Goal: Task Accomplishment & Management: Use online tool/utility

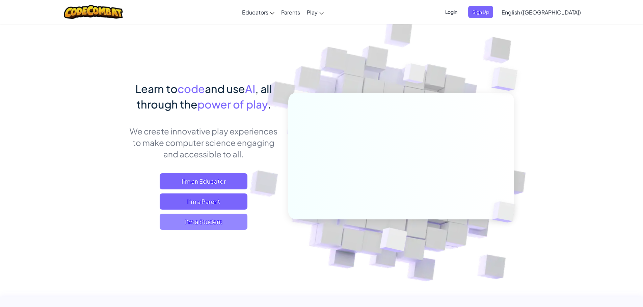
click at [218, 223] on span "I'm a Student" at bounding box center [204, 222] width 88 height 16
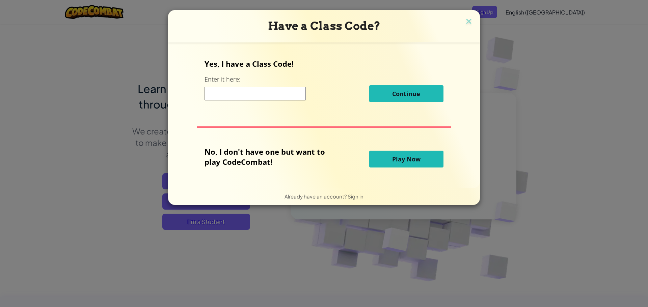
click at [383, 164] on button "Play Now" at bounding box center [406, 159] width 74 height 17
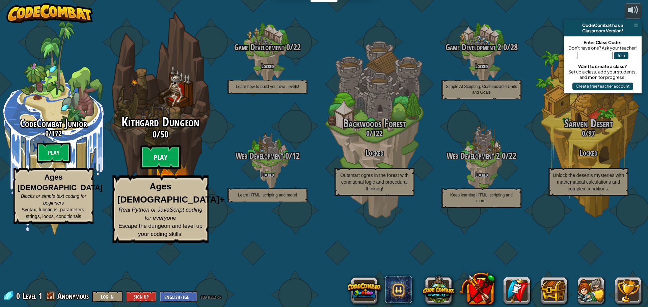
click at [179, 170] on btn "Play" at bounding box center [160, 157] width 40 height 24
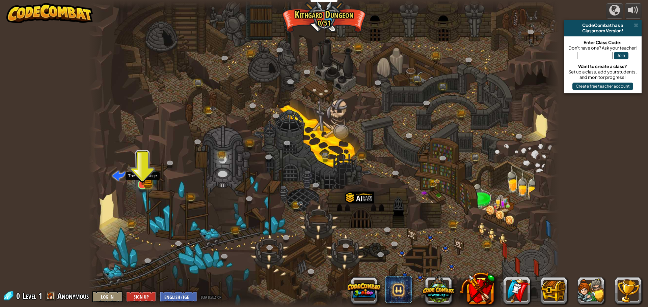
click at [148, 185] on img at bounding box center [142, 172] width 12 height 28
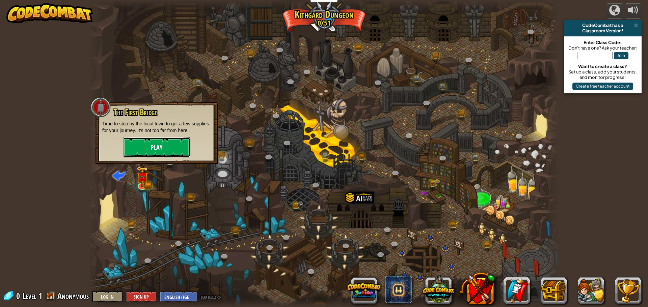
click at [165, 148] on button "Play" at bounding box center [156, 147] width 67 height 20
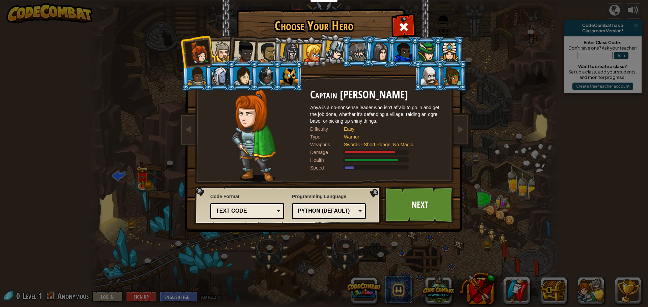
click at [226, 57] on div at bounding box center [221, 51] width 21 height 21
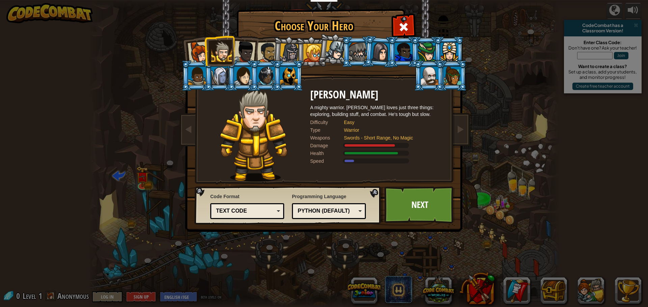
click at [384, 51] on div at bounding box center [380, 51] width 19 height 19
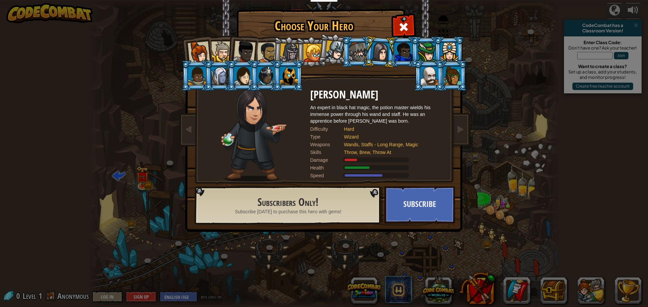
click at [203, 55] on div at bounding box center [199, 52] width 22 height 22
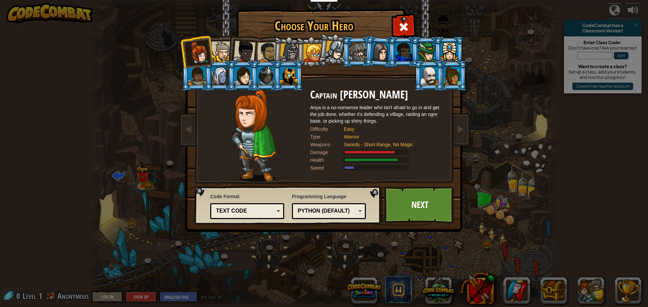
click at [224, 56] on div at bounding box center [221, 51] width 21 height 21
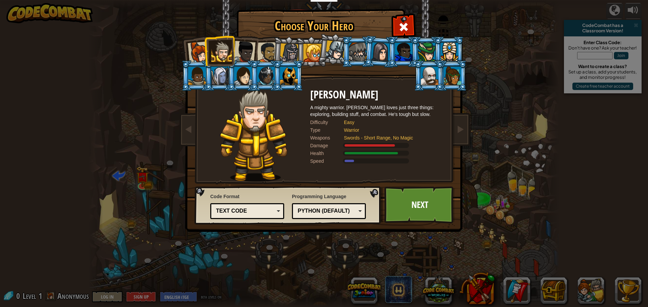
click at [287, 55] on div at bounding box center [289, 53] width 19 height 19
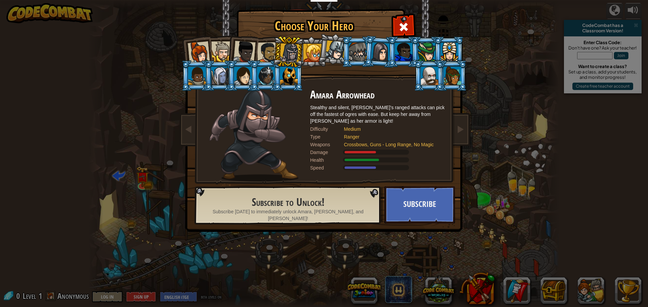
click at [267, 55] on div at bounding box center [267, 52] width 21 height 21
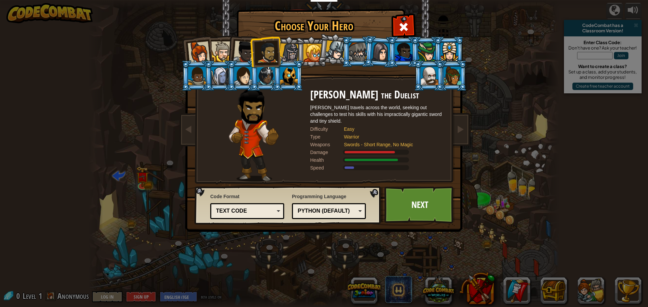
click at [360, 210] on div "Python (Default)" at bounding box center [328, 211] width 65 height 10
click at [278, 209] on div "Text code" at bounding box center [247, 211] width 65 height 10
click at [415, 209] on link "Next" at bounding box center [419, 205] width 71 height 37
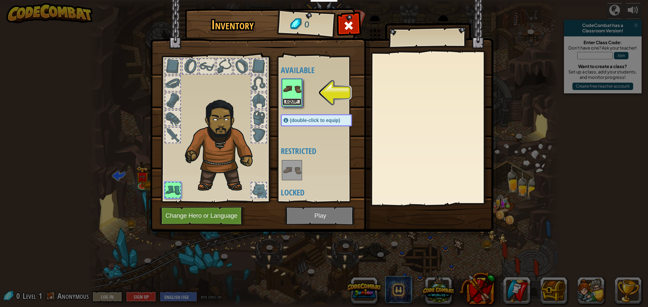
click at [294, 100] on button "Equip" at bounding box center [291, 102] width 19 height 7
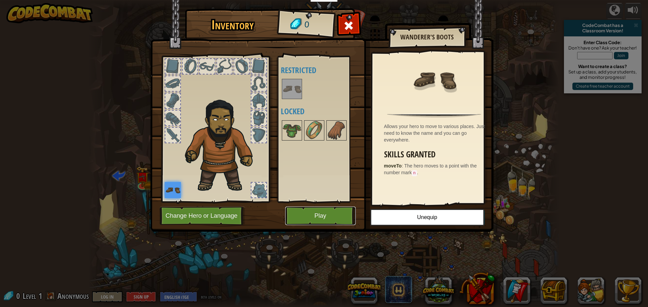
click at [340, 217] on button "Play" at bounding box center [320, 216] width 71 height 19
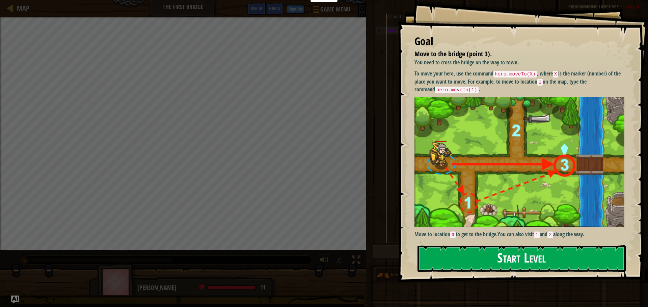
click at [514, 256] on button "Start Level" at bounding box center [521, 259] width 208 height 27
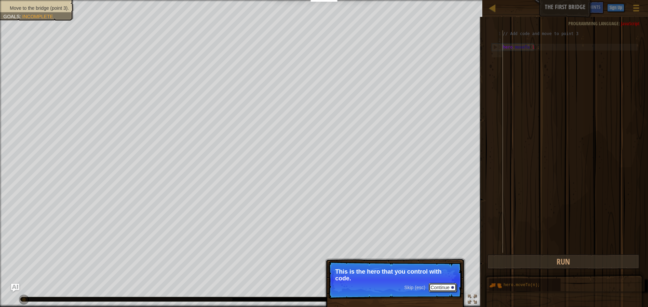
click at [437, 287] on button "Continue" at bounding box center [442, 287] width 28 height 9
click at [438, 288] on button "Continue" at bounding box center [442, 288] width 28 height 9
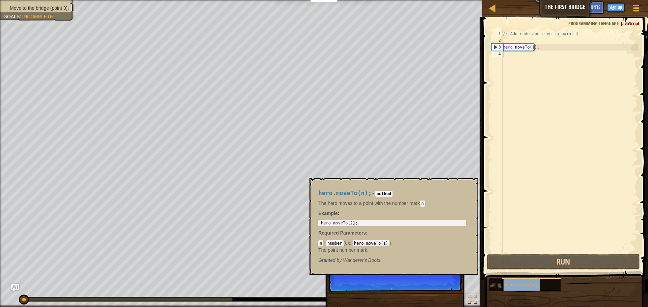
click at [513, 286] on span "hero.moveTo(n);" at bounding box center [521, 285] width 36 height 5
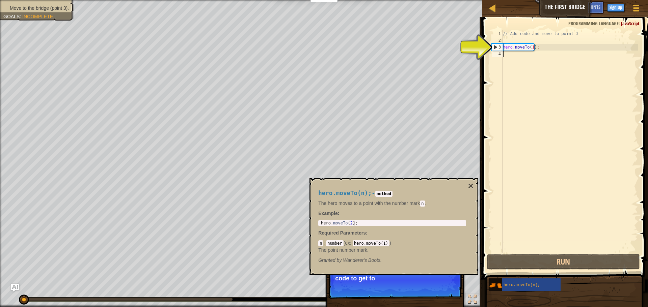
click at [510, 57] on div "// Add code and move to point 3 hero . moveTo ( 1 ) ;" at bounding box center [569, 148] width 136 height 236
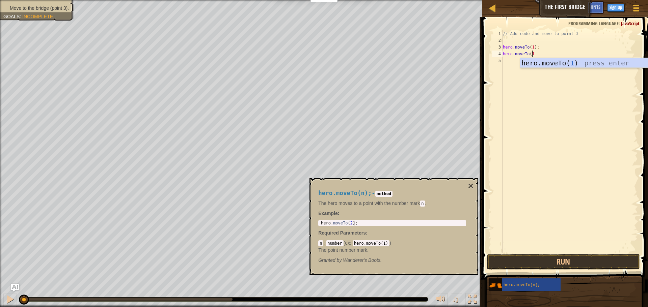
scroll to position [3, 2]
click at [566, 262] on button "Run" at bounding box center [563, 262] width 153 height 16
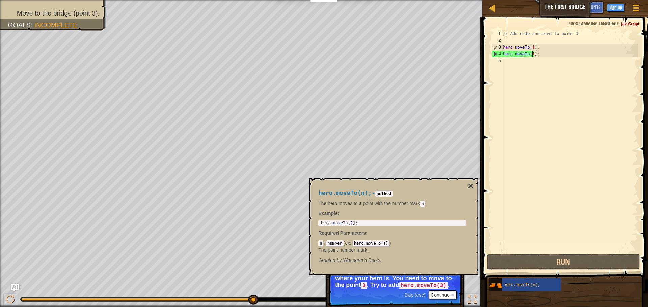
click at [532, 56] on div "// Add code and move to point 3 hero . moveTo ( 1 ) ; hero . moveTo ( 1 ) ;" at bounding box center [569, 148] width 136 height 236
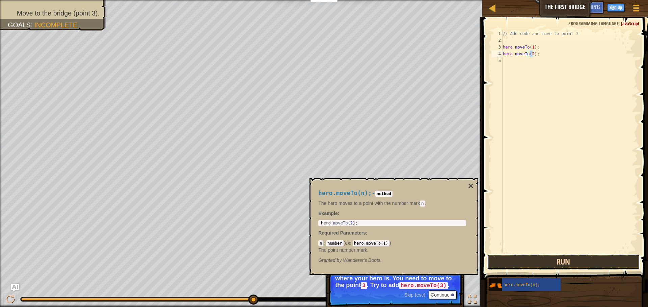
click at [586, 262] on button "Run" at bounding box center [563, 262] width 153 height 16
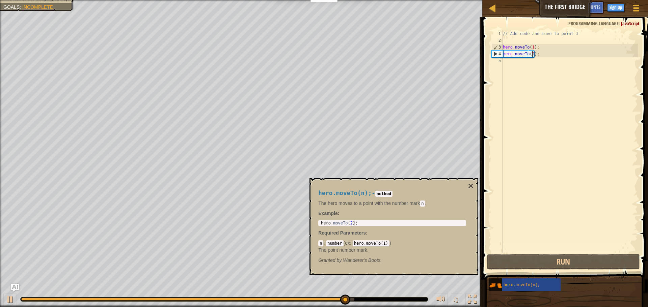
click at [531, 57] on div "// Add code and move to point 3 hero . moveTo ( 1 ) ; hero . moveTo ( 2 ) ;" at bounding box center [569, 148] width 136 height 236
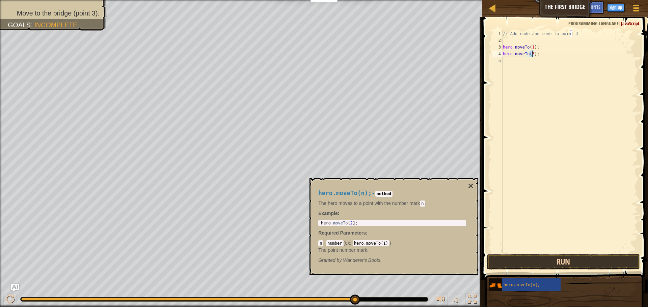
type textarea "hero.moveTo(3);"
click at [575, 259] on button "Run" at bounding box center [563, 262] width 153 height 16
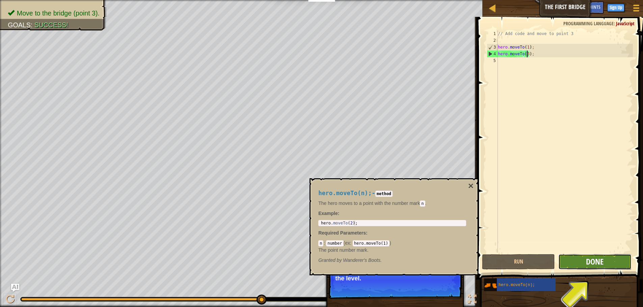
click at [595, 261] on span "Done" at bounding box center [595, 261] width 18 height 11
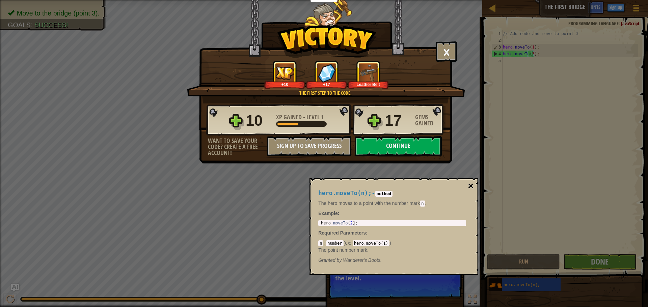
click at [469, 185] on button "×" at bounding box center [470, 185] width 5 height 9
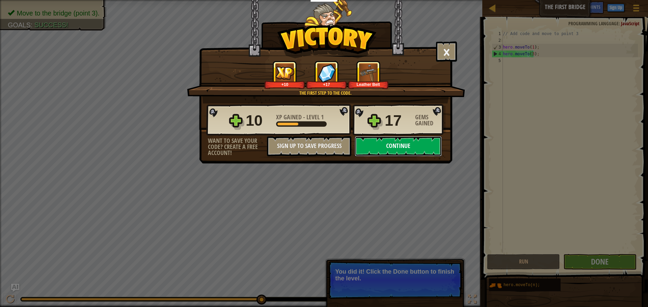
click at [369, 146] on button "Continue" at bounding box center [398, 146] width 87 height 20
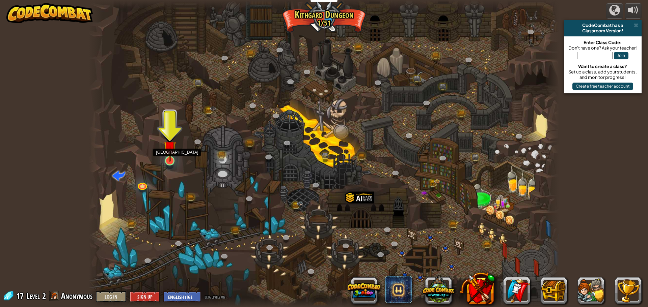
click at [169, 160] on img at bounding box center [170, 147] width 12 height 29
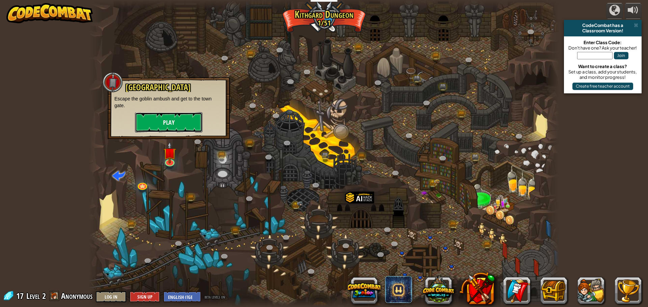
click at [185, 127] on button "Play" at bounding box center [168, 122] width 67 height 20
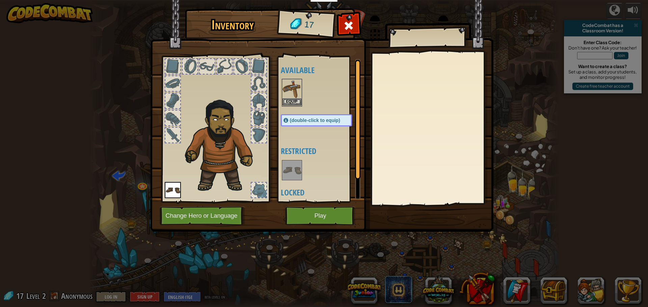
click at [298, 89] on img at bounding box center [291, 89] width 19 height 19
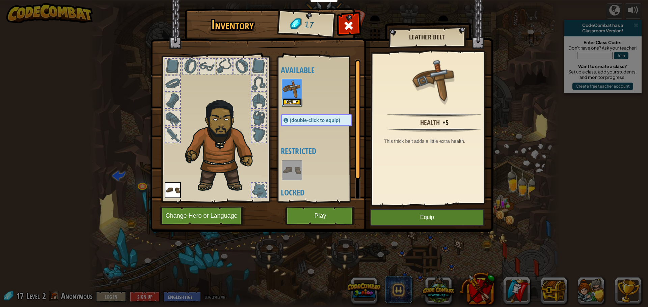
click at [295, 102] on button "Equip" at bounding box center [291, 102] width 19 height 7
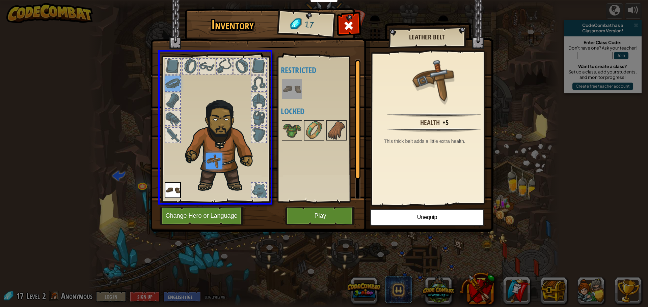
drag, startPoint x: 173, startPoint y: 86, endPoint x: 219, endPoint y: 166, distance: 92.5
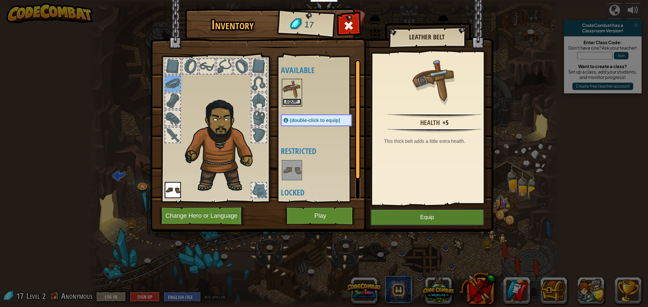
click at [289, 101] on button "Equip" at bounding box center [291, 102] width 19 height 7
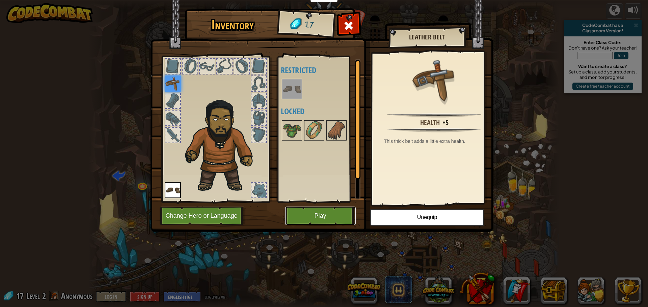
click at [337, 212] on button "Play" at bounding box center [320, 216] width 71 height 19
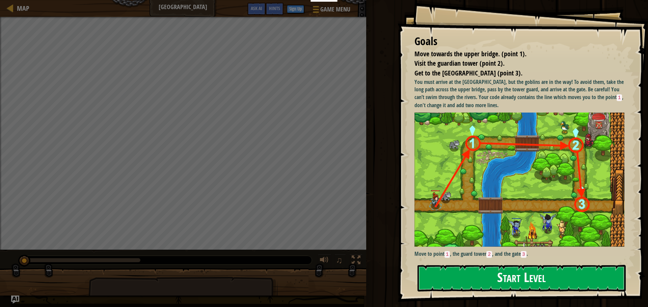
click at [517, 280] on button "Start Level" at bounding box center [521, 278] width 208 height 27
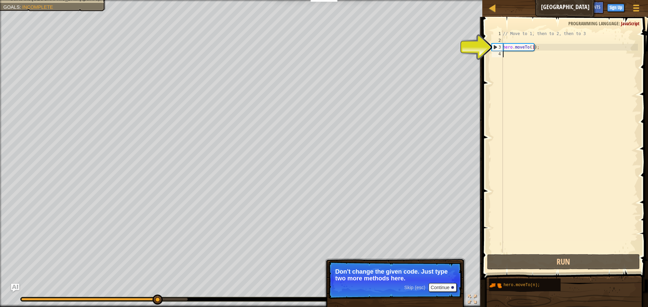
click at [507, 54] on div "// Move to 1, then to 2, then to 3 hero . moveTo ( 1 ) ;" at bounding box center [569, 148] width 136 height 236
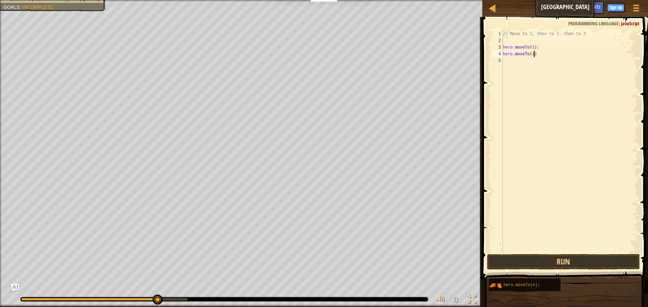
scroll to position [3, 2]
type textarea "hero.moveTo(1);"
drag, startPoint x: 533, startPoint y: 53, endPoint x: 501, endPoint y: 52, distance: 32.1
click at [501, 52] on div "1 2 3 4 5 6 // Move to 1, then to 2, then to 3 hero . moveTo ( 1 ) ; hero . mov…" at bounding box center [563, 141] width 147 height 223
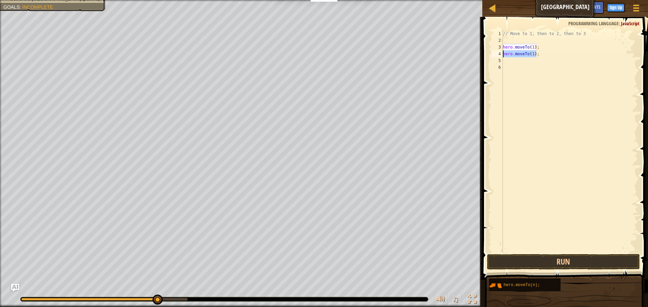
type textarea "hero.moveTo(1);"
click at [508, 63] on div "// Move to 1, then to 2, then to 3 hero . moveTo ( 1 ) ; hero . moveTo ( 1 ) ;" at bounding box center [569, 148] width 136 height 236
type textarea "hero.moveTo(1);"
click at [505, 65] on div "// Move to 1, then to 2, then to 3 hero . moveTo ( 1 ) ; hero . moveTo ( 1 ) ; …" at bounding box center [569, 148] width 136 height 236
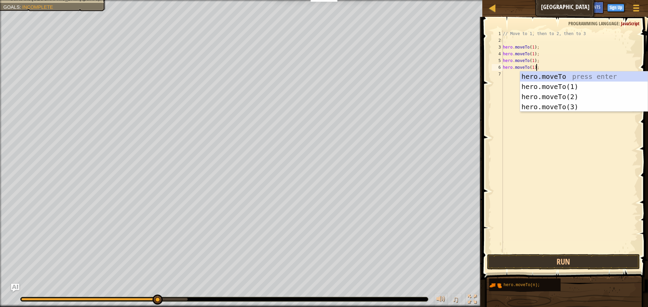
click at [531, 62] on div "// Move to 1, then to 2, then to 3 hero . moveTo ( 1 ) ; hero . moveTo ( 1 ) ; …" at bounding box center [569, 148] width 136 height 236
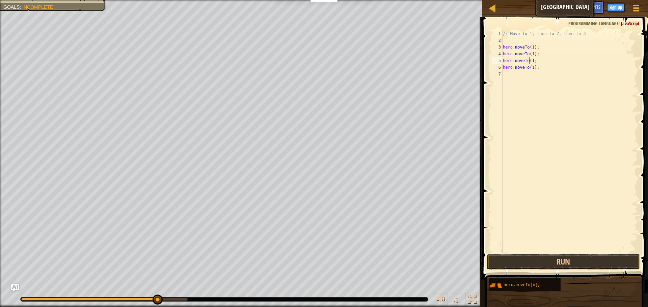
type textarea "hero.moveTo(2);"
click at [528, 85] on div "// Move to 1, then to 2, then to 3 hero . moveTo ( 1 ) ; hero . moveTo ( 1 ) ; …" at bounding box center [569, 148] width 136 height 236
click at [532, 68] on div "// Move to 1, then to 2, then to 3 hero . moveTo ( 1 ) ; hero . moveTo ( 1 ) ; …" at bounding box center [569, 148] width 136 height 236
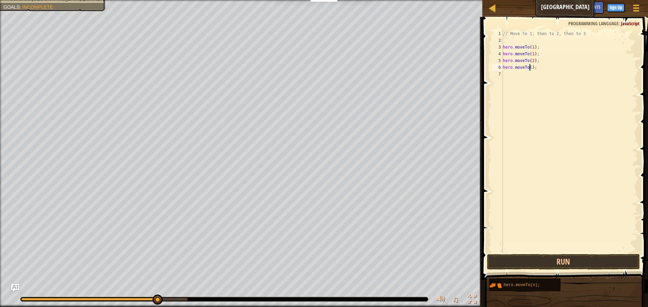
type textarea "hero.moveTo(3);"
drag, startPoint x: 603, startPoint y: 204, endPoint x: 584, endPoint y: 242, distance: 42.1
click at [603, 204] on div "// Move to 1, then to 2, then to 3 hero . moveTo ( 1 ) ; hero . moveTo ( 1 ) ; …" at bounding box center [569, 148] width 136 height 236
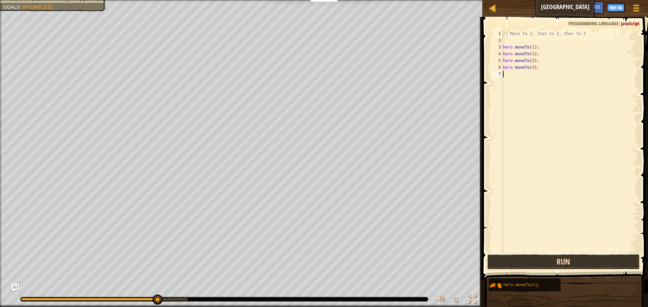
click at [582, 259] on button "Run" at bounding box center [563, 262] width 153 height 16
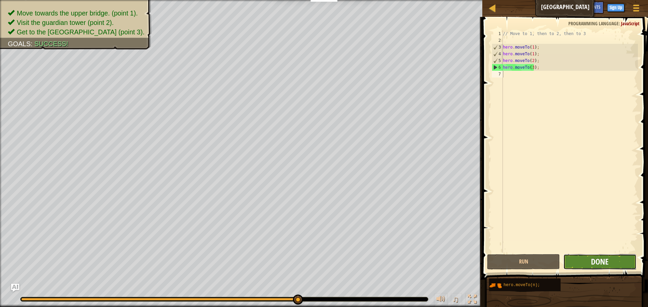
click at [598, 257] on span "Done" at bounding box center [600, 261] width 18 height 11
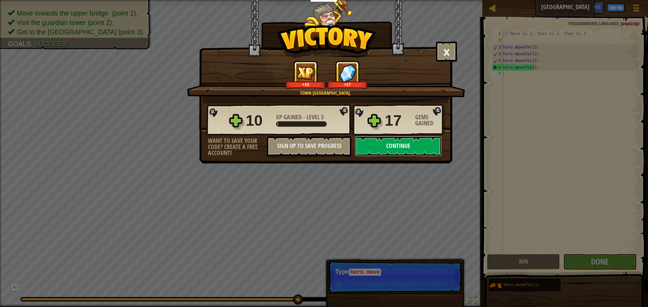
click at [383, 146] on button "Continue" at bounding box center [398, 146] width 87 height 20
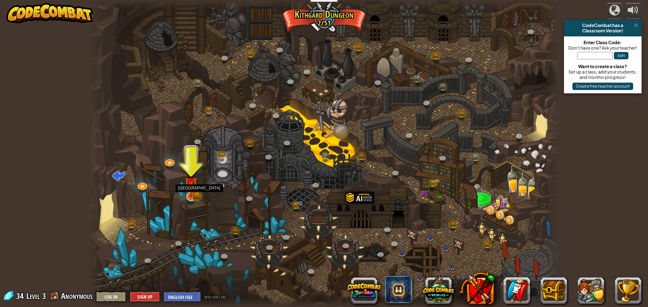
click at [196, 193] on img at bounding box center [191, 184] width 12 height 28
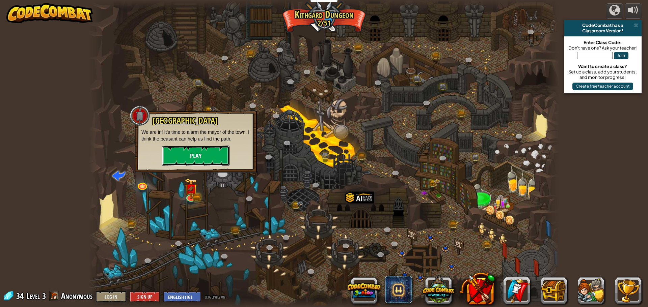
click at [200, 160] on button "Play" at bounding box center [195, 156] width 67 height 20
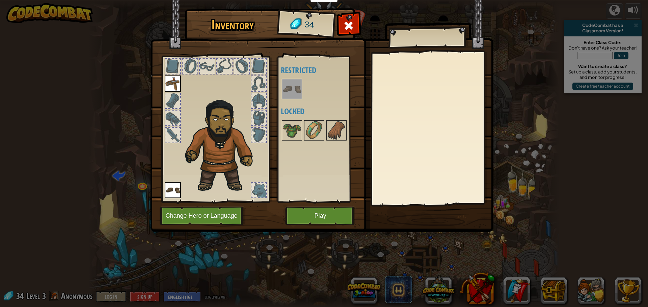
click at [294, 93] on img at bounding box center [291, 89] width 19 height 19
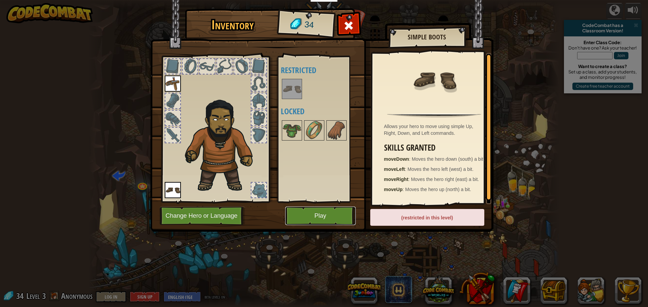
click at [317, 217] on button "Play" at bounding box center [320, 216] width 71 height 19
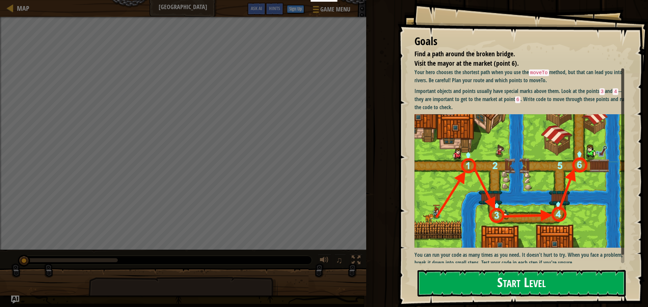
click at [491, 286] on button "Start Level" at bounding box center [521, 283] width 208 height 27
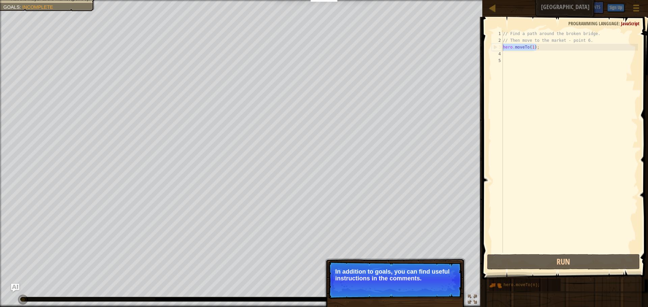
drag, startPoint x: 537, startPoint y: 48, endPoint x: 500, endPoint y: 48, distance: 36.4
click at [501, 48] on div "1 2 3 4 5 // Find a path around the broken bridge. // Then move to the market -…" at bounding box center [563, 141] width 147 height 223
type textarea "hero.moveTo(1);"
click at [510, 56] on div "// Find a path around the broken bridge. // Then move to the market - point 6. …" at bounding box center [569, 148] width 136 height 236
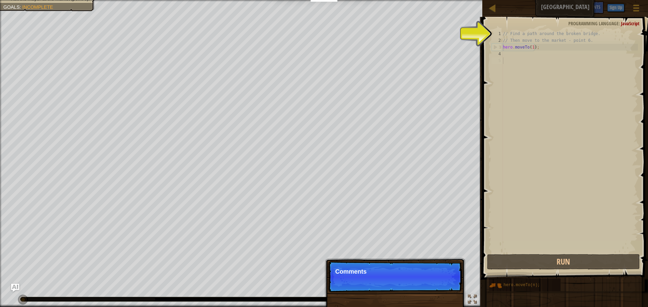
click at [513, 57] on div "// Find a path around the broken bridge. // Then move to the market - point 6. …" at bounding box center [569, 148] width 136 height 236
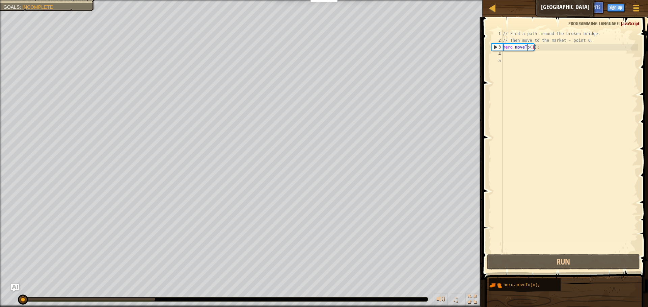
click at [526, 48] on div "// Find a path around the broken bridge. // Then move to the market - point 6. …" at bounding box center [569, 148] width 136 height 236
type textarea "hero.moveTo(1);"
click at [505, 57] on div "// Find a path around the broken bridge. // Then move to the market - point 6. …" at bounding box center [569, 148] width 136 height 236
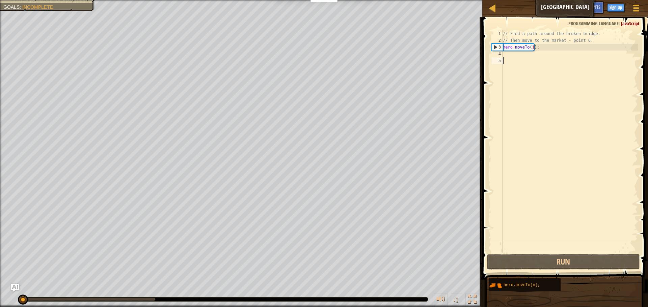
click at [506, 54] on div "// Find a path around the broken bridge. // Then move to the market - point 6. …" at bounding box center [569, 148] width 136 height 236
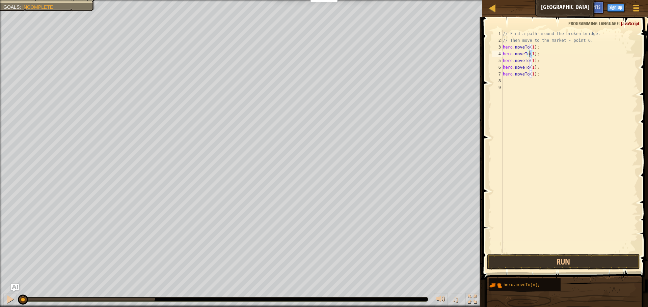
click at [530, 55] on div "// Find a path around the broken bridge. // Then move to the market - point 6. …" at bounding box center [569, 148] width 136 height 236
type textarea "hero.moveTo(3);"
click at [523, 85] on div "// Find a path around the broken bridge. // Then move to the market - point 6. …" at bounding box center [569, 148] width 136 height 236
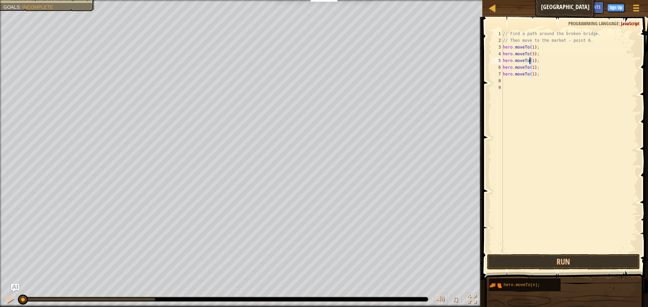
click at [529, 61] on div "// Find a path around the broken bridge. // Then move to the market - point 6. …" at bounding box center [569, 148] width 136 height 236
type textarea "hero.moveTo(4);"
drag, startPoint x: 531, startPoint y: 90, endPoint x: 531, endPoint y: 84, distance: 5.7
click at [531, 89] on div "// Find a path around the broken bridge. // Then move to the market - point 6. …" at bounding box center [569, 148] width 136 height 236
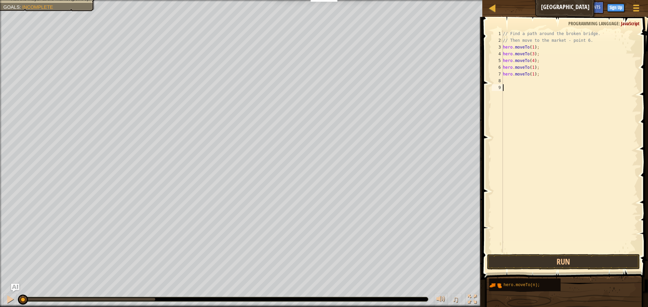
scroll to position [3, 0]
click at [530, 69] on div "// Find a path around the broken bridge. // Then move to the market - point 6. …" at bounding box center [569, 148] width 136 height 236
type textarea "hero.moveTo(6);"
click at [516, 95] on div "// Find a path around the broken bridge. // Then move to the market - point 6. …" at bounding box center [569, 148] width 136 height 236
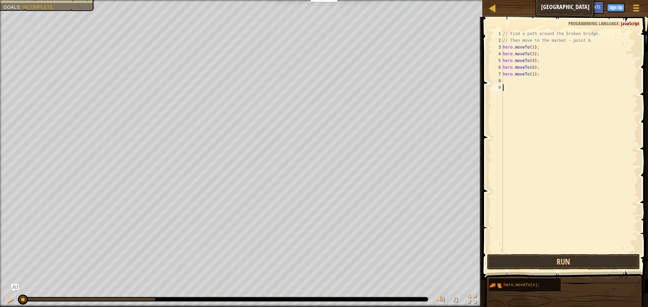
scroll to position [3, 0]
click at [520, 71] on div "// Find a path around the broken bridge. // Then move to the market - point 6. …" at bounding box center [569, 148] width 136 height 236
click at [520, 72] on div "// Find a path around the broken bridge. // Then move to the market - point 6. …" at bounding box center [569, 148] width 136 height 236
click at [519, 73] on div "// Find a path around the broken bridge. // Then move to the market - point 6. …" at bounding box center [569, 148] width 136 height 236
type textarea "hero.moveTo(1);"
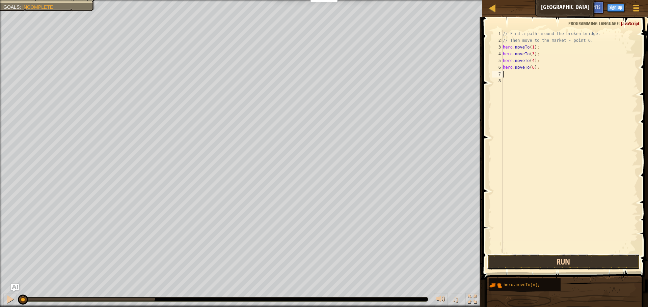
click at [582, 261] on button "Run" at bounding box center [563, 262] width 153 height 16
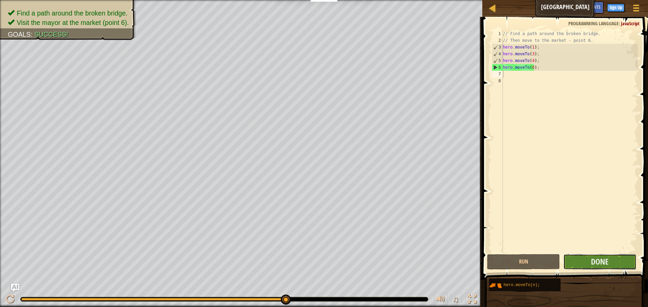
click at [589, 261] on button "Done" at bounding box center [599, 262] width 73 height 16
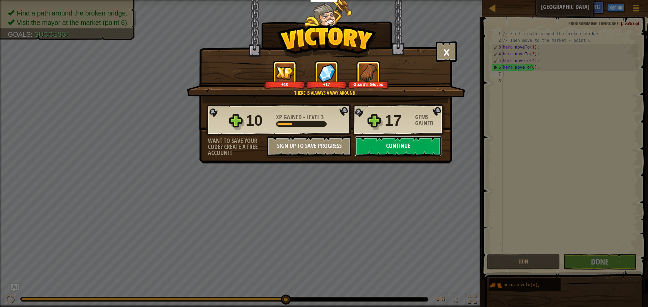
click at [386, 147] on button "Continue" at bounding box center [398, 146] width 87 height 20
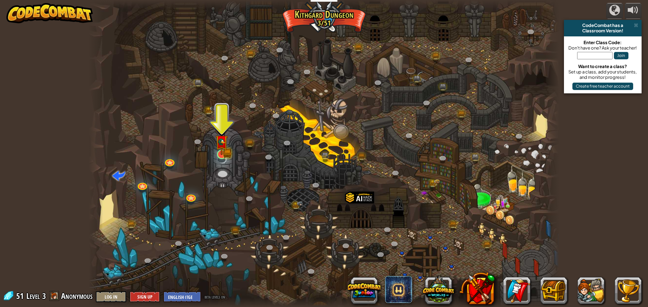
click at [222, 153] on img at bounding box center [221, 142] width 12 height 28
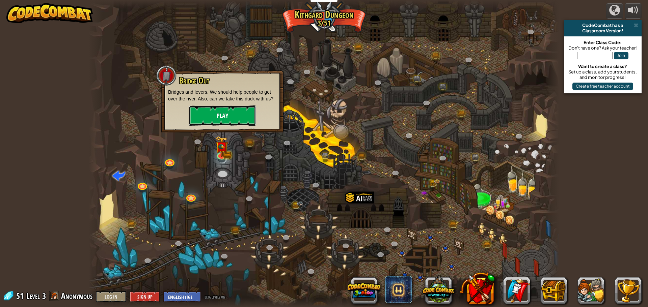
click at [228, 121] on button "Play" at bounding box center [222, 116] width 67 height 20
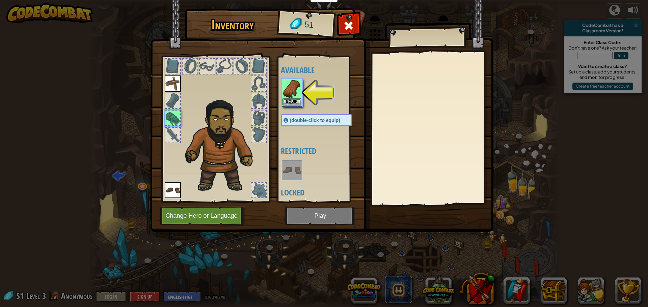
click at [295, 96] on img at bounding box center [291, 89] width 19 height 19
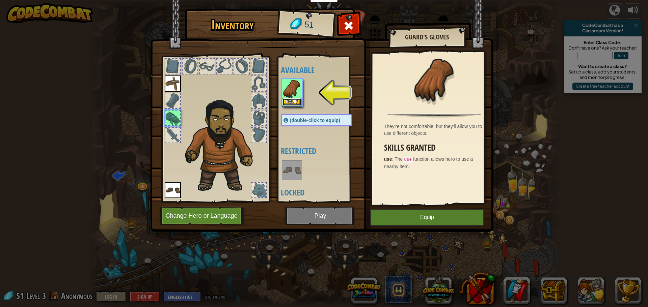
click at [295, 104] on button "Equip" at bounding box center [291, 102] width 19 height 7
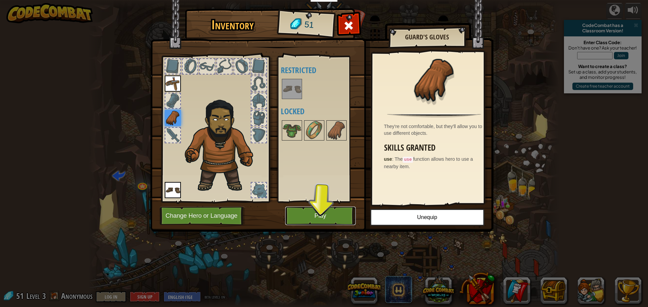
click at [328, 217] on button "Play" at bounding box center [320, 216] width 71 height 19
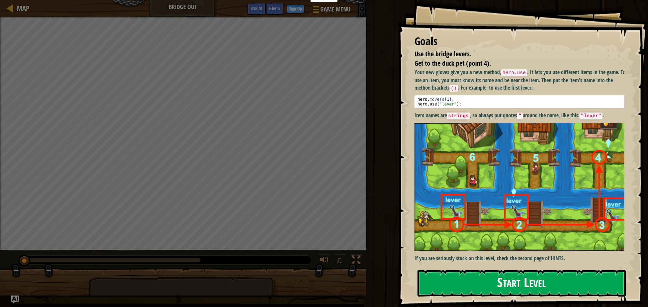
click at [523, 280] on button "Start Level" at bounding box center [521, 283] width 208 height 27
